Goal: Transaction & Acquisition: Purchase product/service

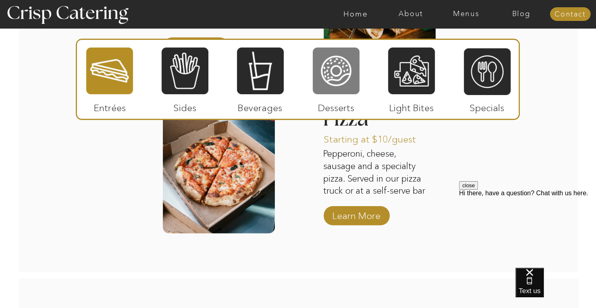
scroll to position [973, 0]
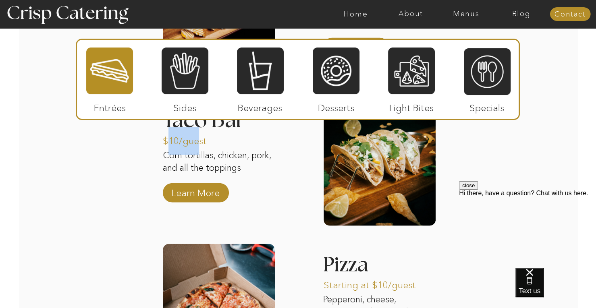
drag, startPoint x: 165, startPoint y: 142, endPoint x: 200, endPoint y: 147, distance: 35.5
click at [200, 147] on p "$10/guest" at bounding box center [190, 138] width 54 height 23
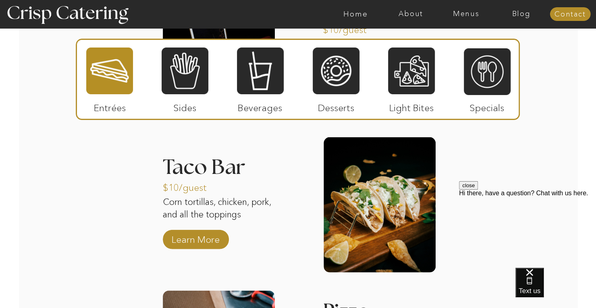
click at [182, 167] on h3 "Taco Bar" at bounding box center [219, 162] width 112 height 10
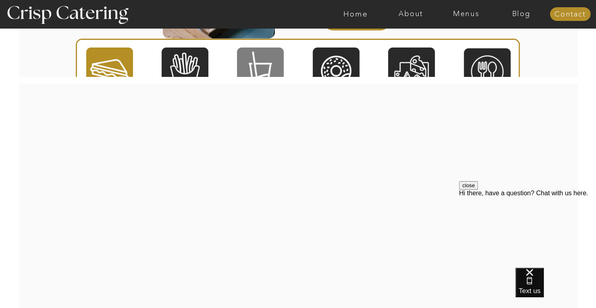
scroll to position [1316, 0]
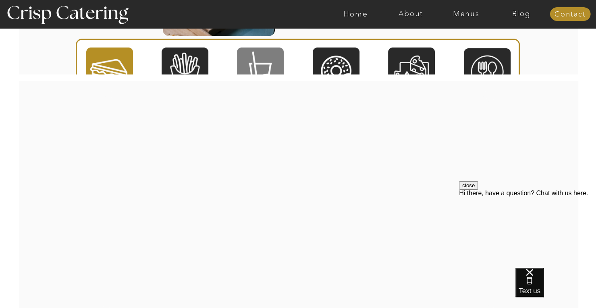
click at [254, 57] on div at bounding box center [260, 71] width 47 height 48
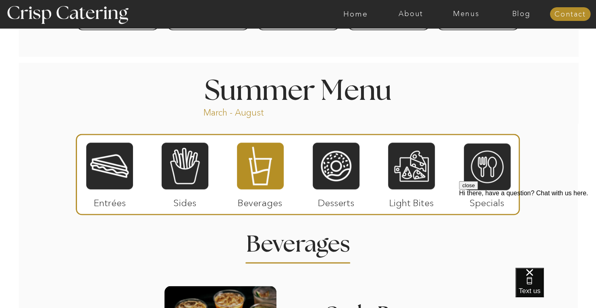
scroll to position [631, 0]
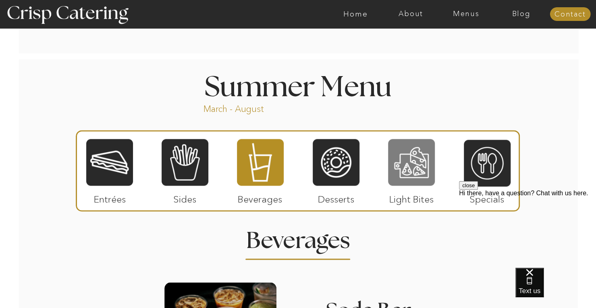
click at [294, 165] on div at bounding box center [411, 162] width 47 height 48
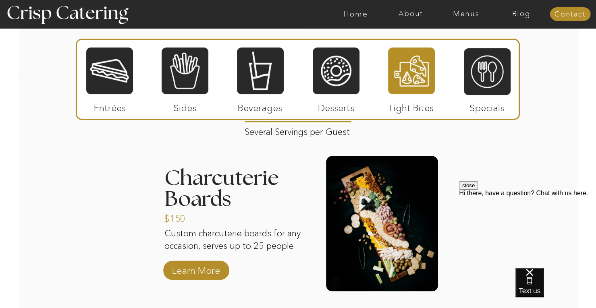
scroll to position [769, 0]
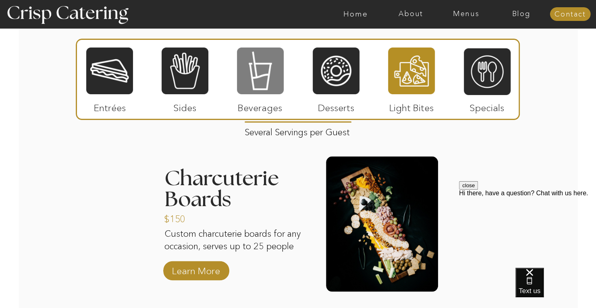
click at [264, 67] on div at bounding box center [260, 71] width 47 height 48
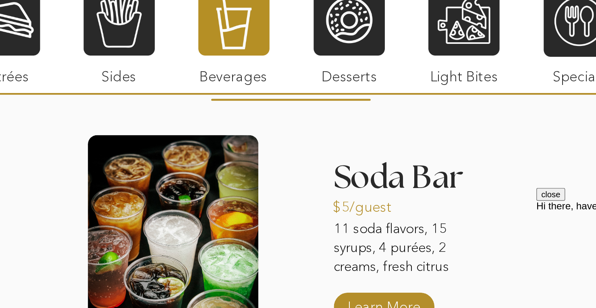
scroll to position [767, 0]
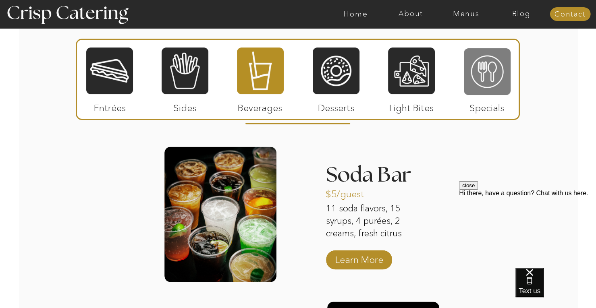
click at [294, 84] on div at bounding box center [487, 72] width 47 height 48
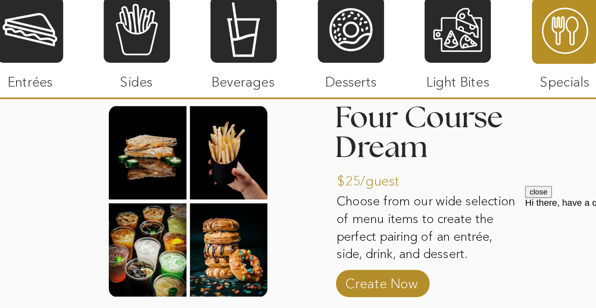
scroll to position [967, 0]
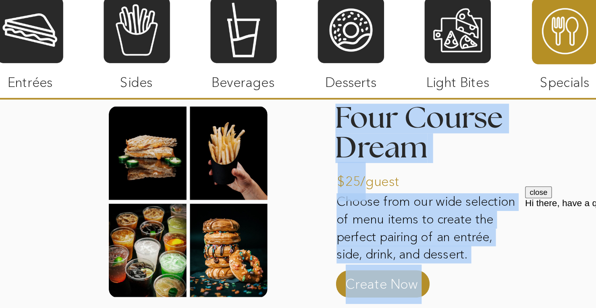
drag, startPoint x: 329, startPoint y: 178, endPoint x: 315, endPoint y: 177, distance: 14.5
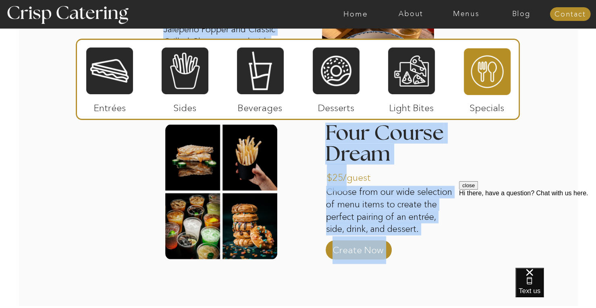
click at [294, 162] on h3 "Four Course Dream" at bounding box center [386, 144] width 123 height 43
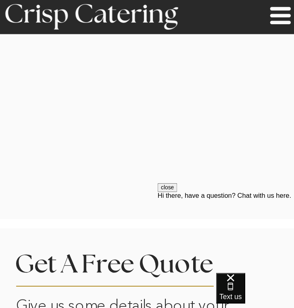
scroll to position [2467, 0]
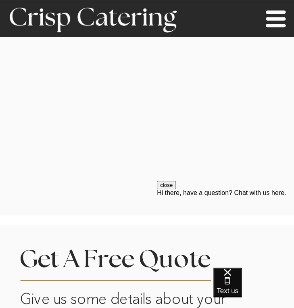
click at [272, 18] on icon at bounding box center [276, 18] width 20 height 17
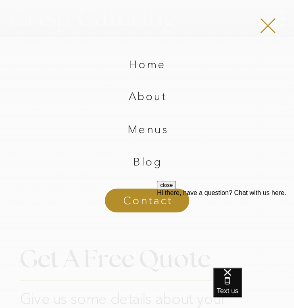
click at [277, 21] on icon at bounding box center [268, 26] width 29 height 26
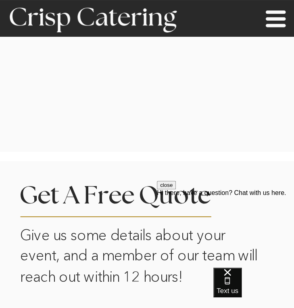
scroll to position [2527, 0]
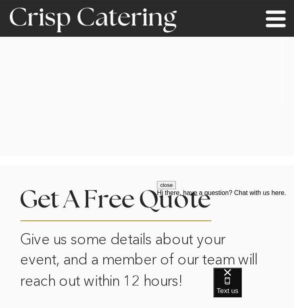
click at [279, 18] on icon at bounding box center [276, 18] width 20 height 17
